Goal: Task Accomplishment & Management: Manage account settings

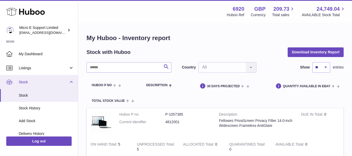
click at [71, 81] on link "Stock" at bounding box center [39, 82] width 78 height 14
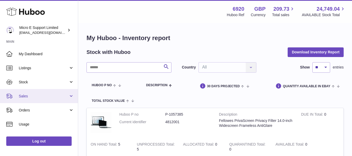
click at [65, 96] on span "Sales" at bounding box center [44, 96] width 50 height 5
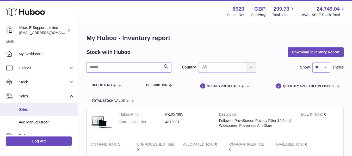
click at [35, 110] on span "Sales" at bounding box center [46, 109] width 55 height 5
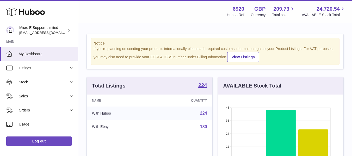
scroll to position [81, 125]
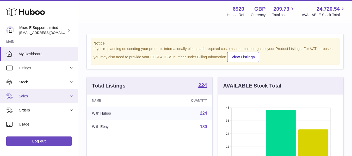
click at [58, 98] on span "Sales" at bounding box center [44, 96] width 50 height 5
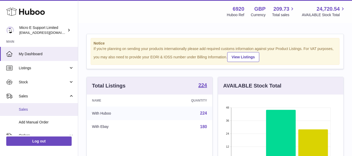
click at [27, 109] on span "Sales" at bounding box center [46, 109] width 55 height 5
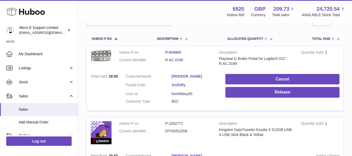
scroll to position [82, 0]
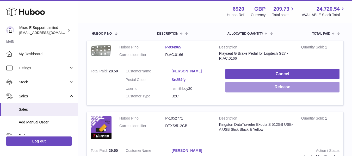
click at [285, 90] on button "Release" at bounding box center [282, 87] width 114 height 11
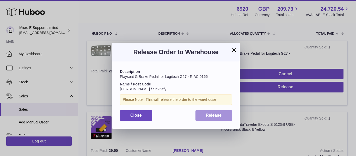
click at [208, 115] on span "Release" at bounding box center [214, 115] width 16 height 4
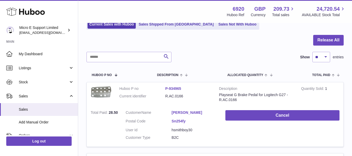
scroll to position [0, 0]
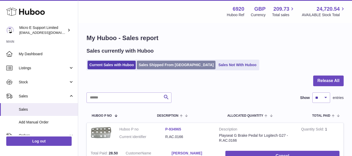
click at [174, 64] on link "Sales Shipped From [GEOGRAPHIC_DATA]" at bounding box center [176, 65] width 79 height 9
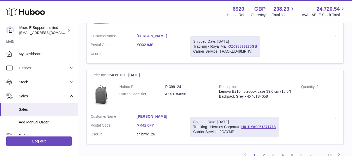
scroll to position [822, 0]
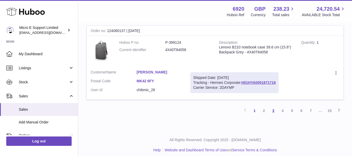
click at [273, 109] on link "3" at bounding box center [272, 110] width 9 height 9
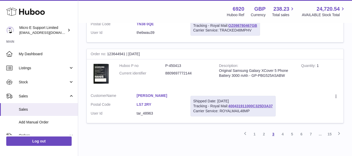
scroll to position [837, 0]
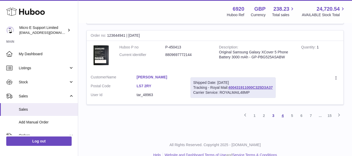
click at [283, 111] on link "4" at bounding box center [282, 115] width 9 height 9
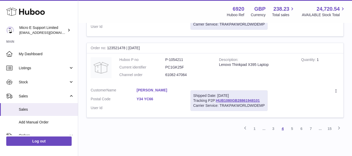
scroll to position [854, 0]
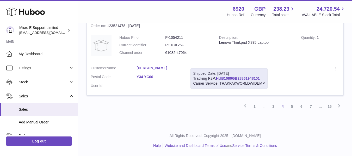
click at [176, 52] on dd "61082-47064" at bounding box center [188, 52] width 46 height 5
copy tr "61082-47064"
click at [237, 78] on link "HUB1080GB28861948101" at bounding box center [238, 78] width 44 height 4
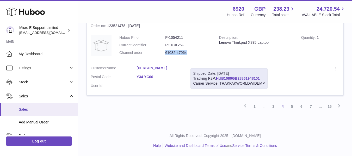
click at [30, 109] on span "Sales" at bounding box center [46, 109] width 55 height 5
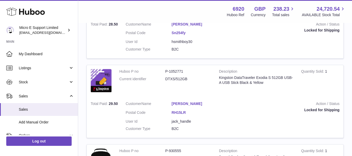
scroll to position [130, 0]
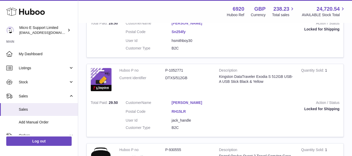
click at [172, 78] on dd "DTXS/512GB" at bounding box center [188, 77] width 46 height 5
copy tr "DTXS/512GB"
